Goal: Information Seeking & Learning: Learn about a topic

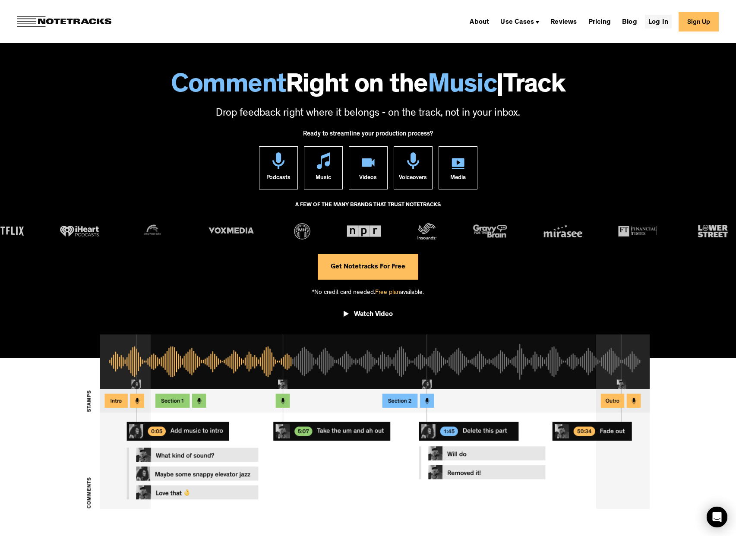
click at [664, 19] on link "Log In" at bounding box center [658, 22] width 27 height 14
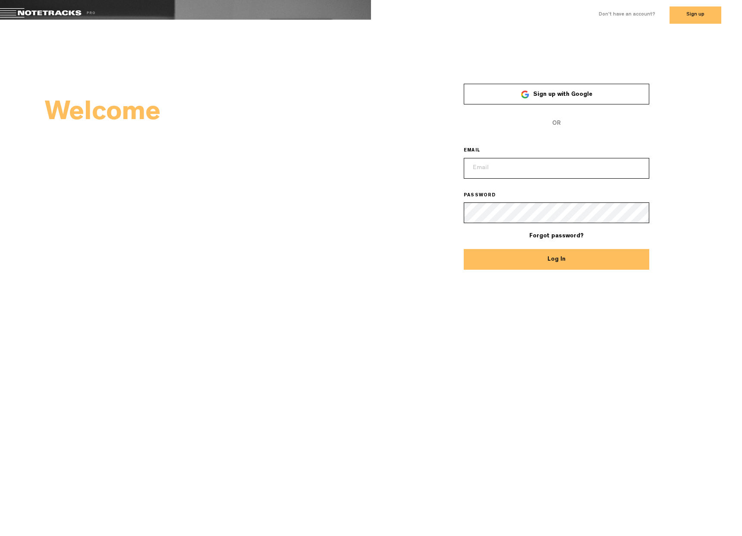
type input "[PERSON_NAME][EMAIL_ADDRESS][DOMAIN_NAME]"
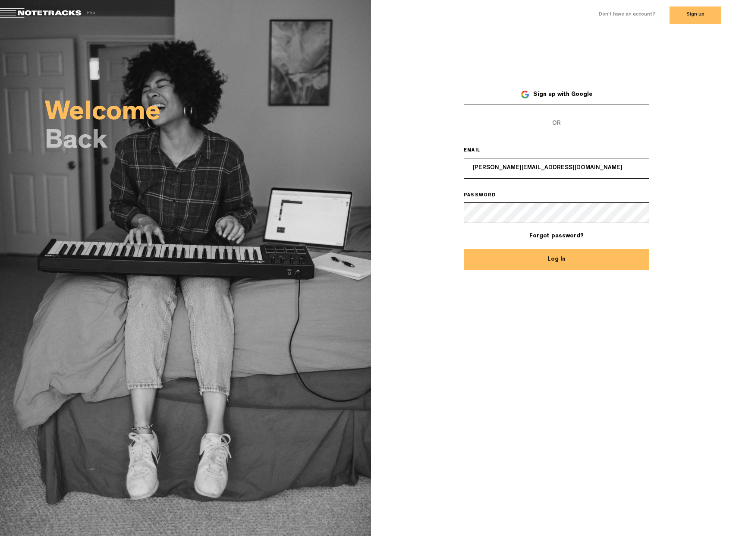
click at [541, 260] on button "Log In" at bounding box center [557, 259] width 186 height 21
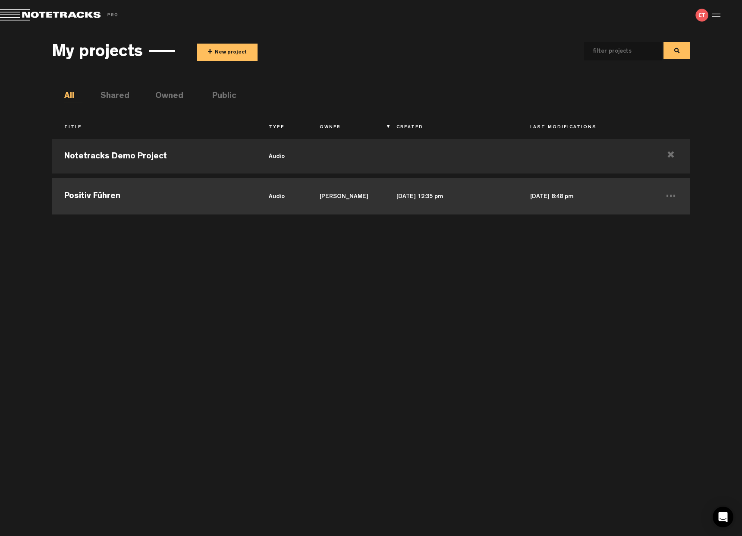
click at [160, 204] on td "Positiv Führen" at bounding box center [154, 195] width 204 height 39
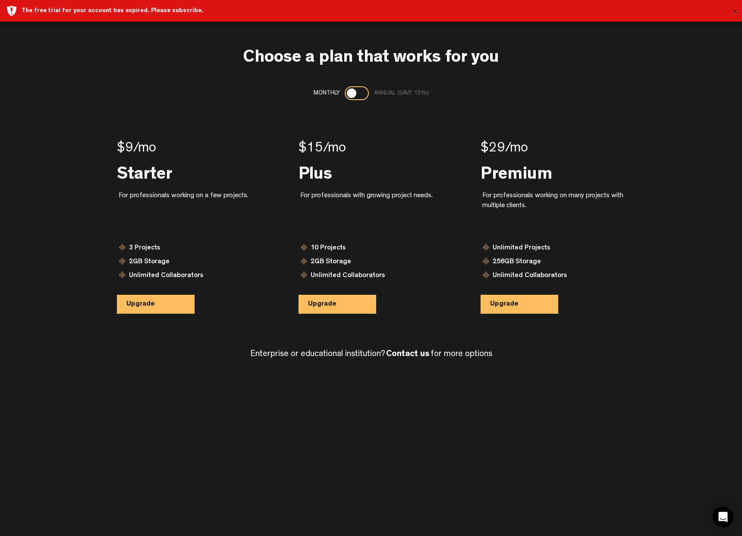
click at [734, 13] on button "×" at bounding box center [735, 12] width 6 height 17
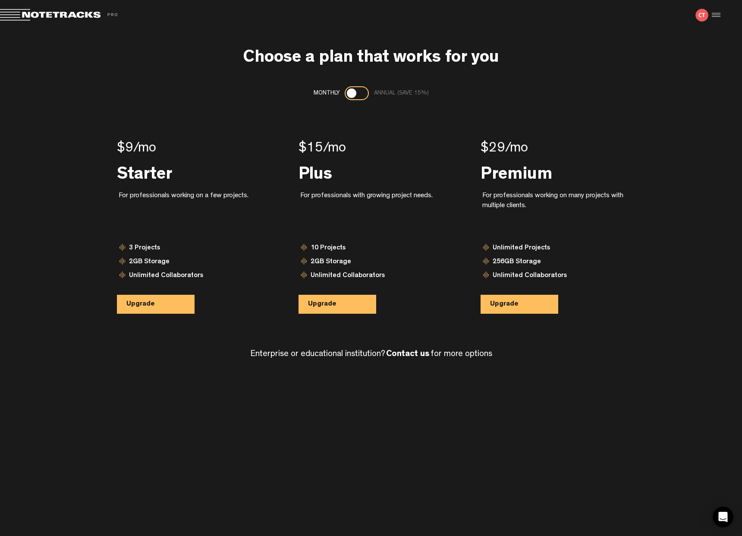
click at [23, 13] on span at bounding box center [60, 15] width 121 height 12
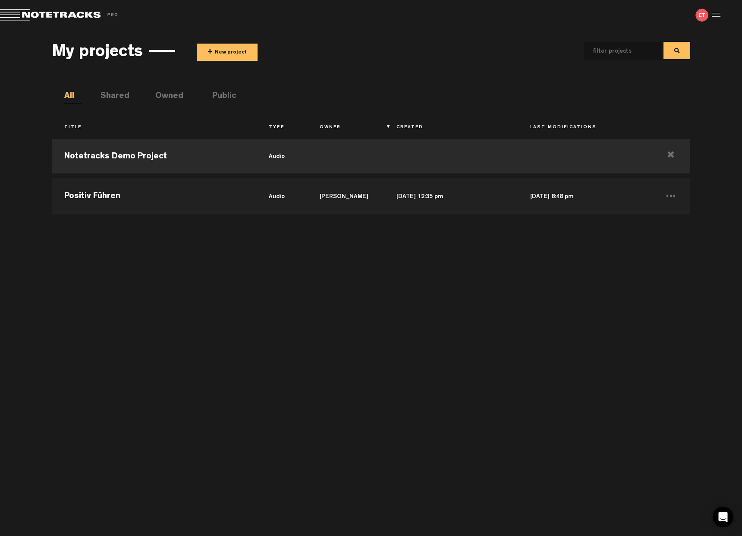
click at [114, 99] on li "Shared" at bounding box center [110, 96] width 18 height 13
click at [195, 97] on ul "All Shared Owned Public" at bounding box center [377, 96] width 626 height 13
click at [173, 98] on li "Owned" at bounding box center [164, 96] width 18 height 13
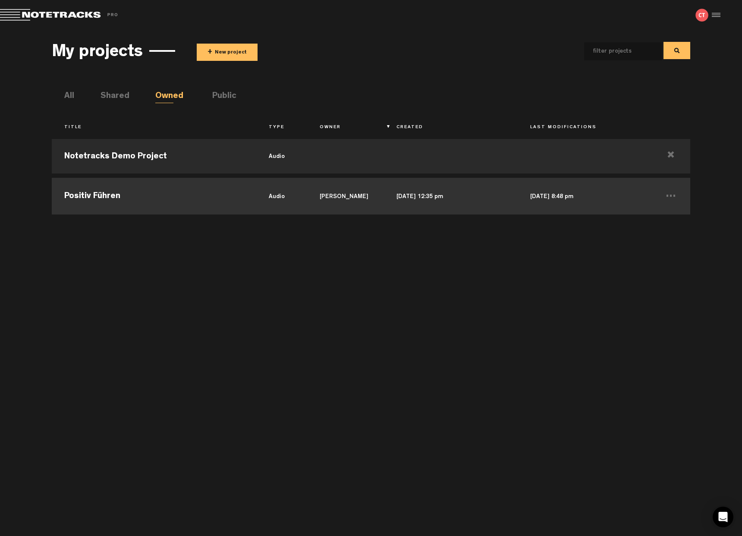
click at [305, 188] on td "audio" at bounding box center [281, 195] width 51 height 39
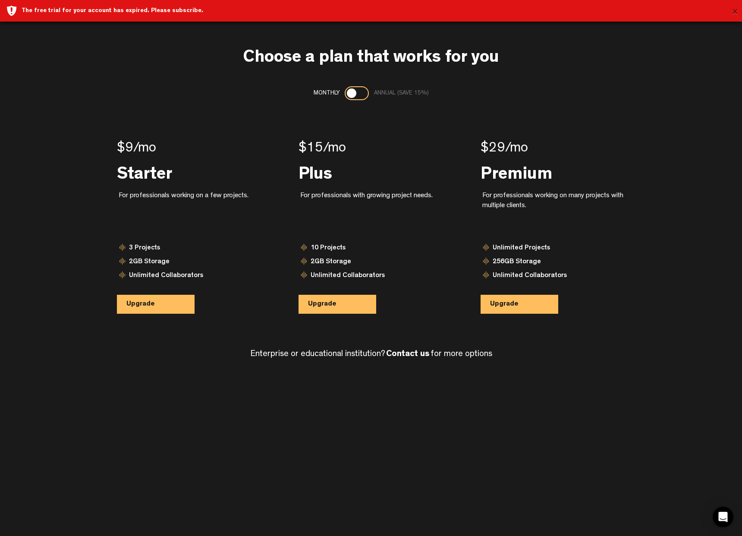
click at [736, 10] on button "×" at bounding box center [735, 12] width 6 height 17
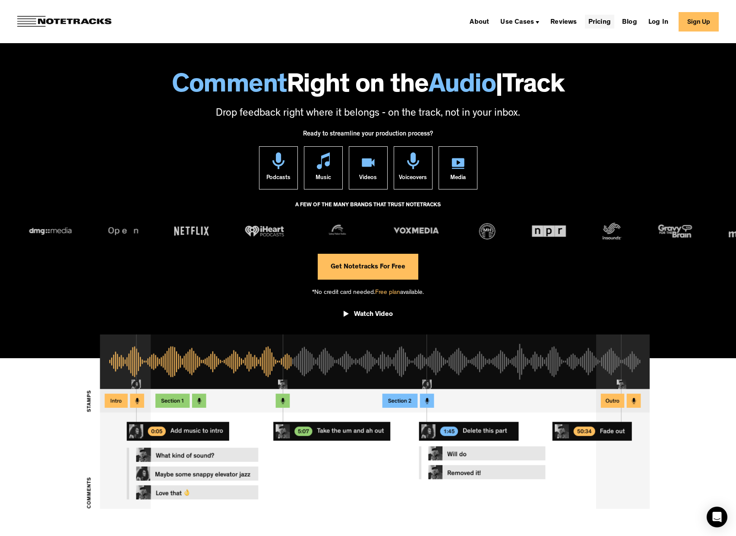
click at [614, 21] on link "Pricing" at bounding box center [599, 22] width 29 height 14
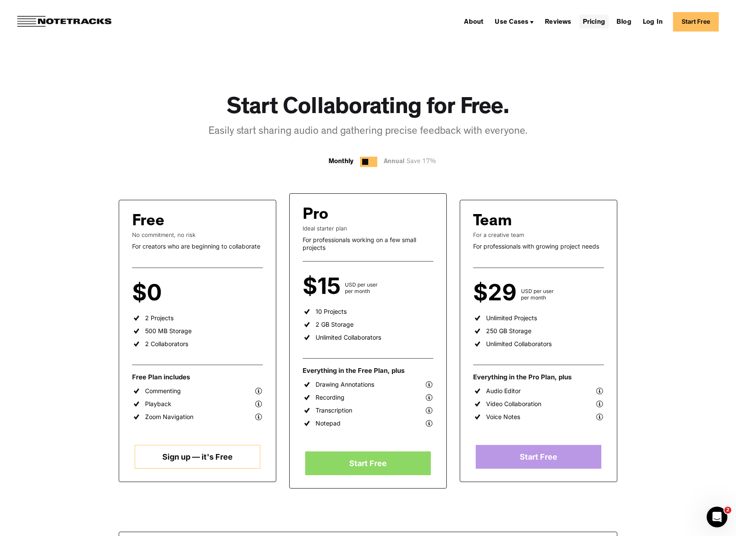
click at [591, 22] on link "Pricing" at bounding box center [593, 22] width 29 height 14
click at [559, 28] on link "Reviews" at bounding box center [557, 22] width 33 height 14
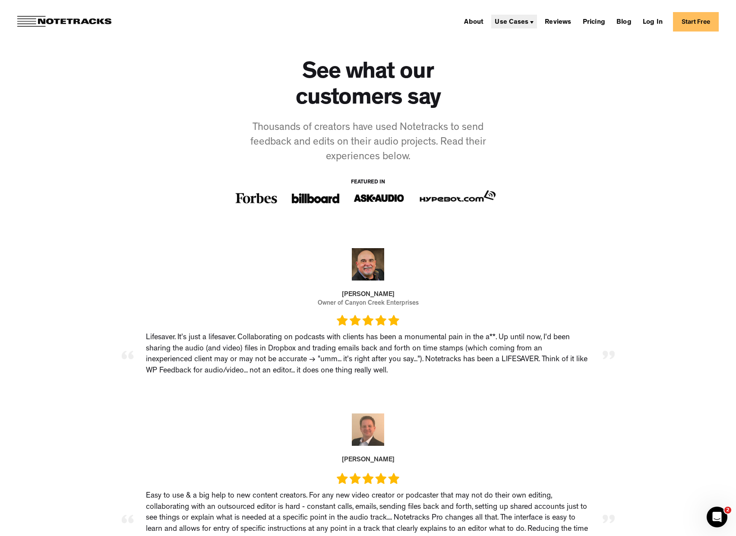
click at [537, 24] on div "Use Cases" at bounding box center [514, 22] width 46 height 14
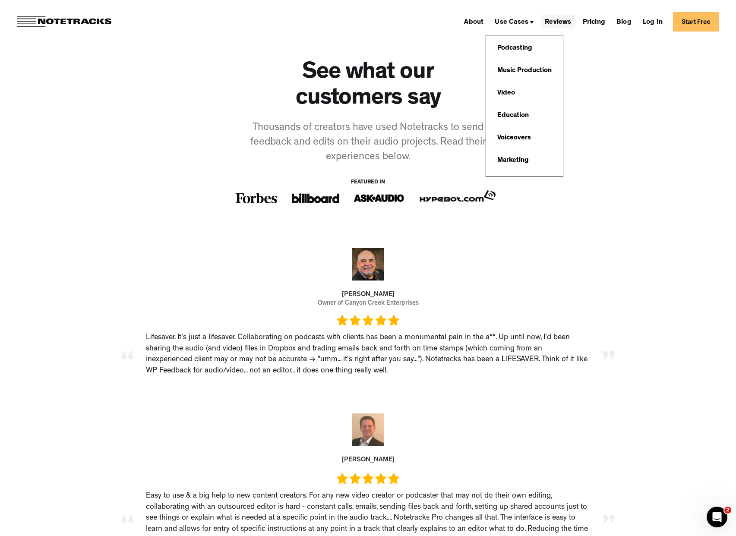
click at [563, 22] on link "Reviews" at bounding box center [557, 22] width 33 height 14
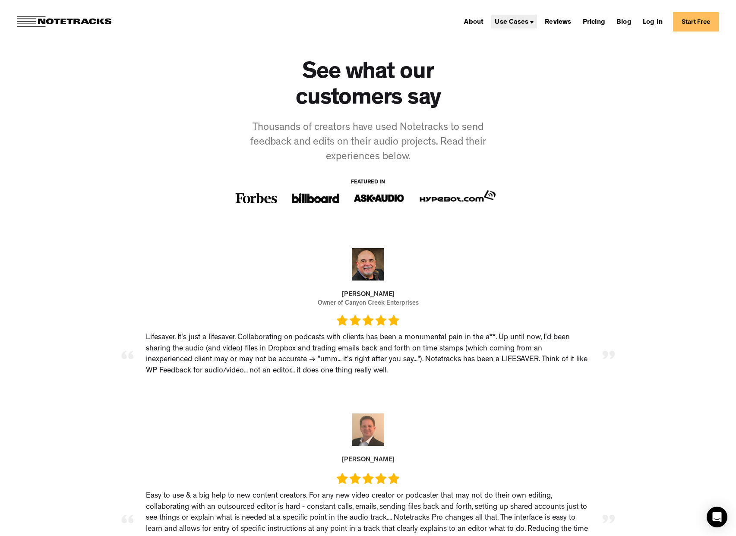
click at [528, 25] on div "Use Cases" at bounding box center [511, 22] width 34 height 7
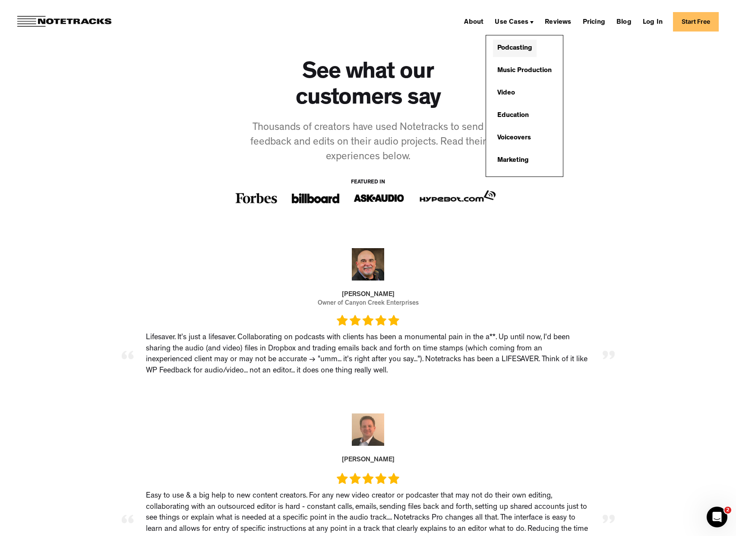
click at [529, 47] on link "Podcasting" at bounding box center [515, 48] width 44 height 17
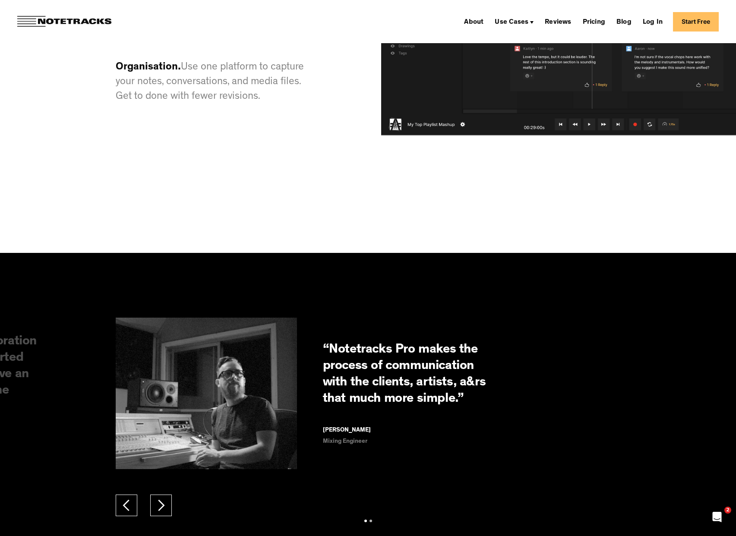
scroll to position [968, 0]
